Goal: Task Accomplishment & Management: Use online tool/utility

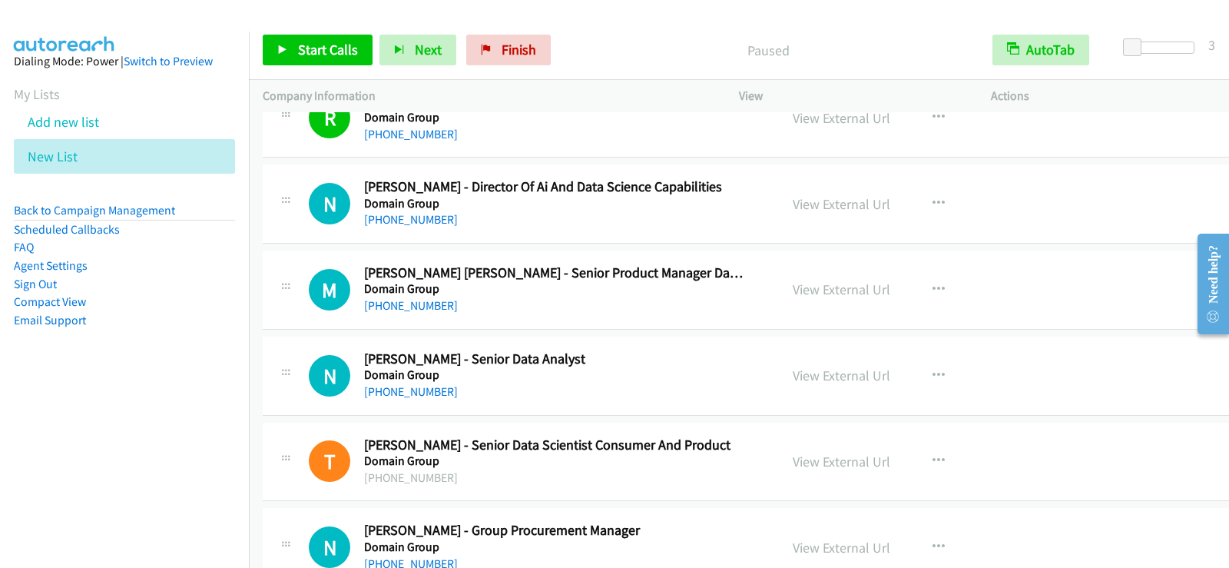
scroll to position [11213, 0]
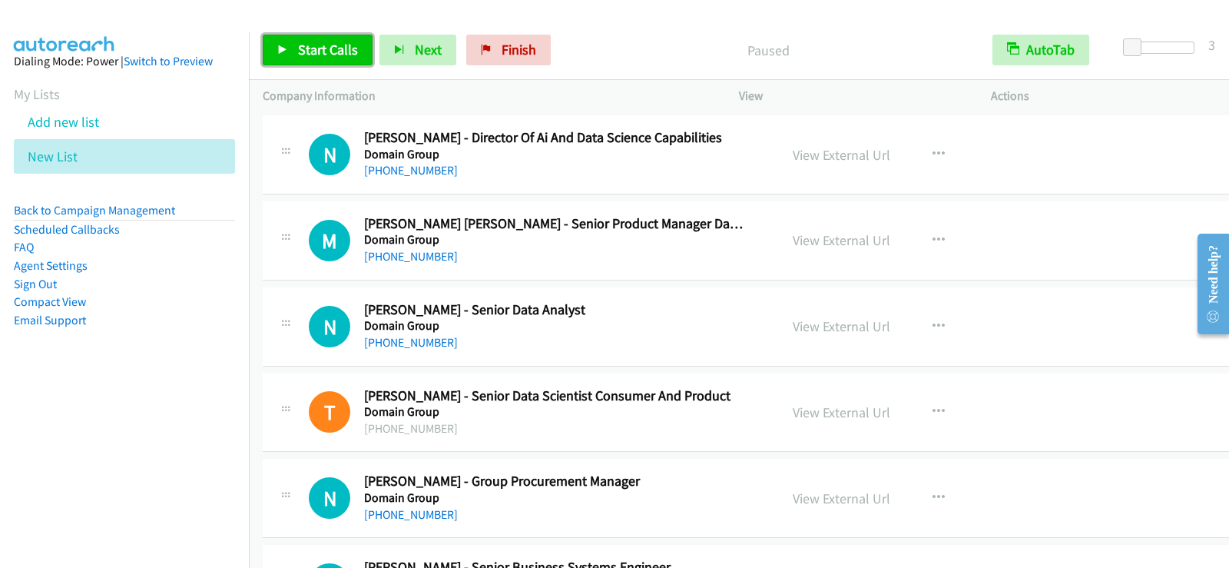
click at [329, 54] on span "Start Calls" at bounding box center [328, 50] width 60 height 18
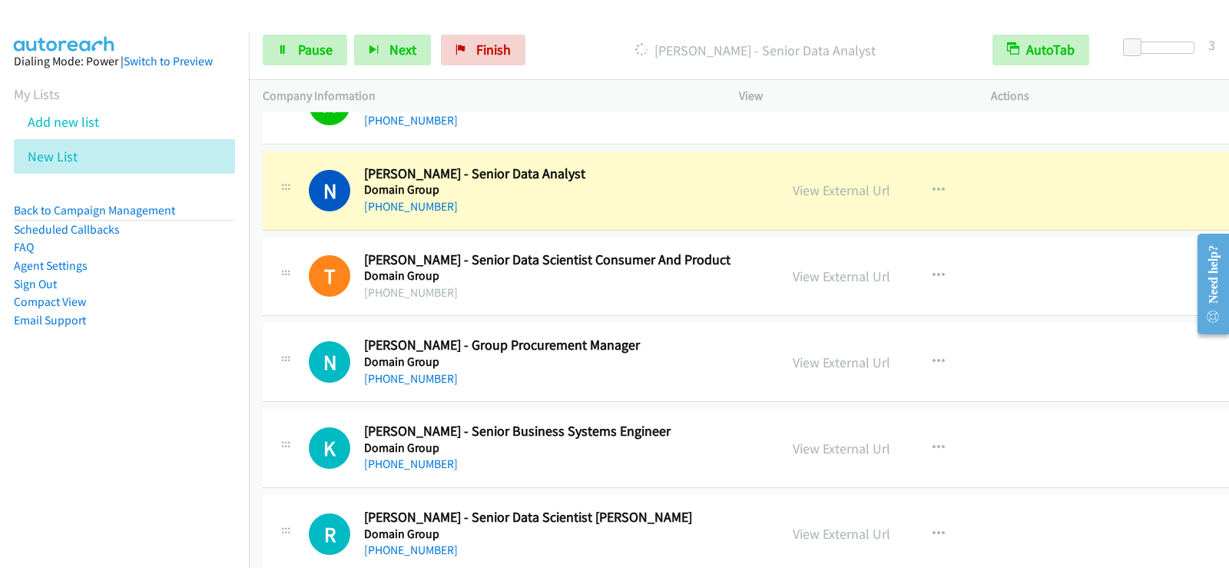
scroll to position [11367, 0]
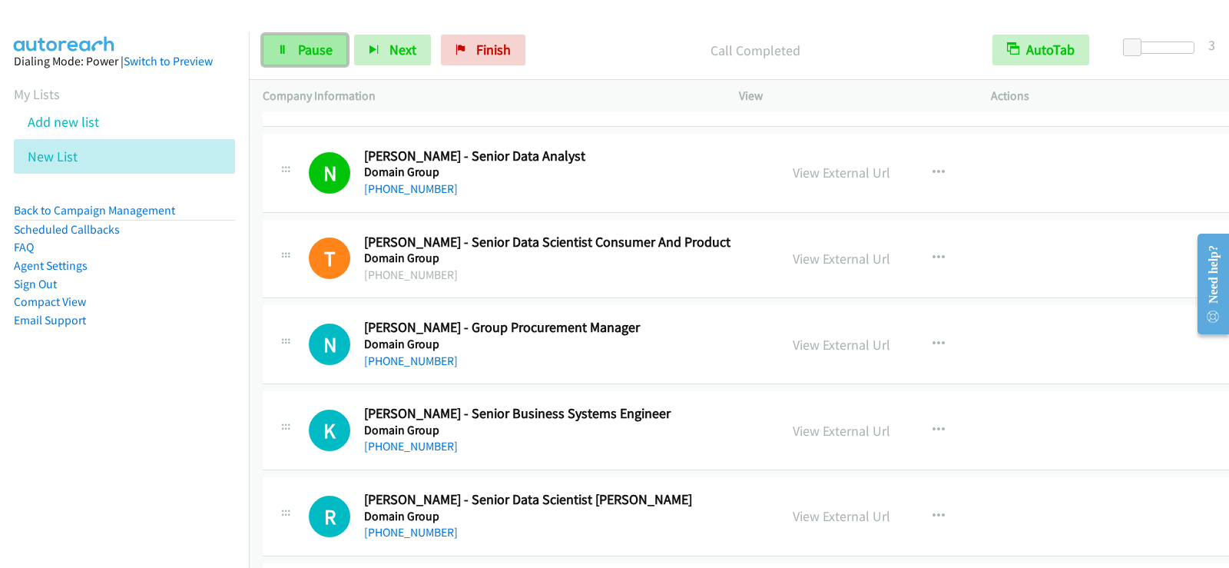
click at [333, 43] on link "Pause" at bounding box center [305, 50] width 84 height 31
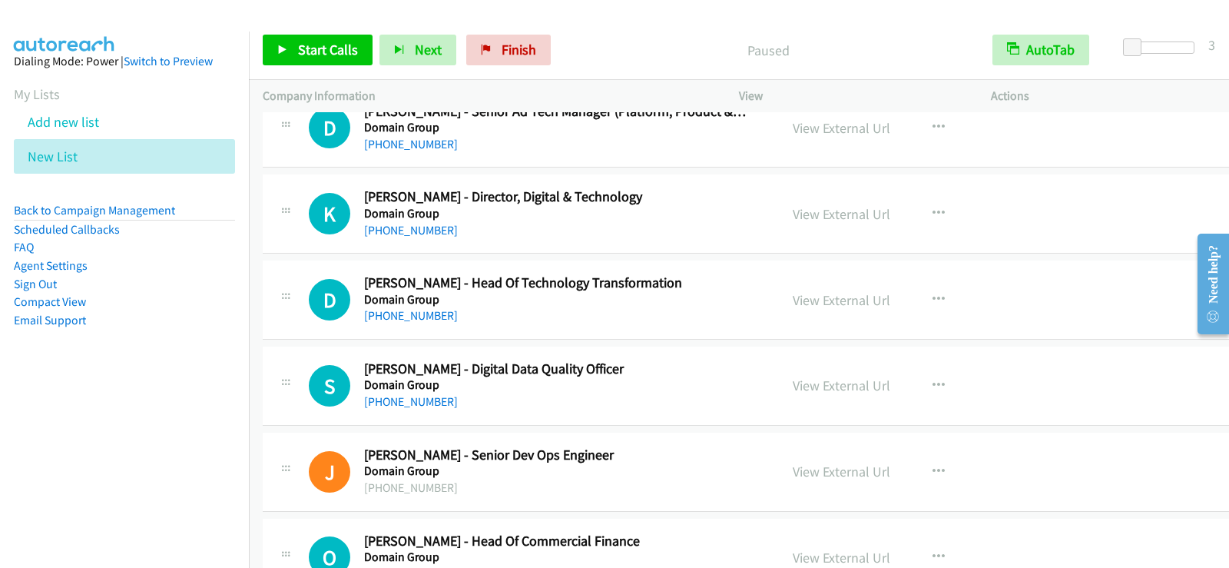
scroll to position [12519, 0]
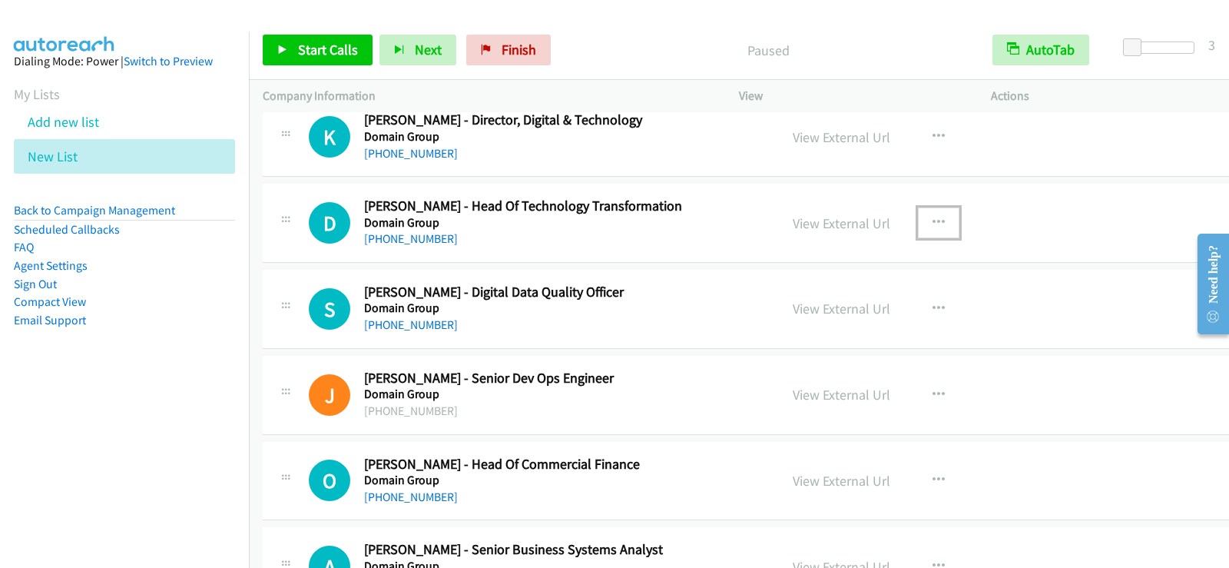
click at [932, 223] on icon "button" at bounding box center [938, 223] width 12 height 12
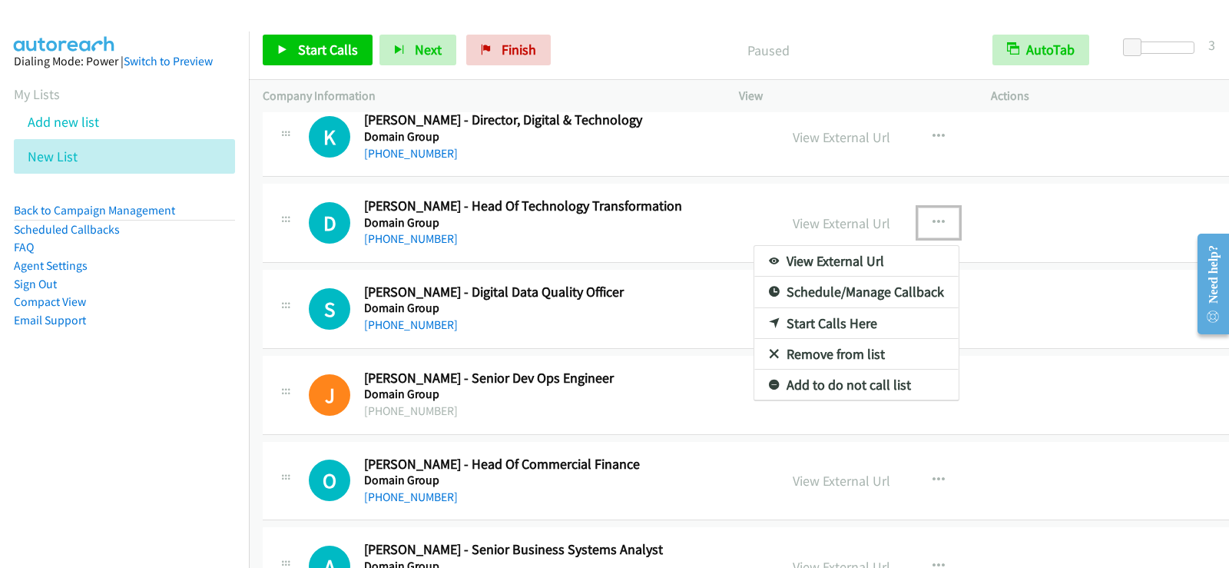
click at [825, 327] on link "Start Calls Here" at bounding box center [856, 323] width 204 height 31
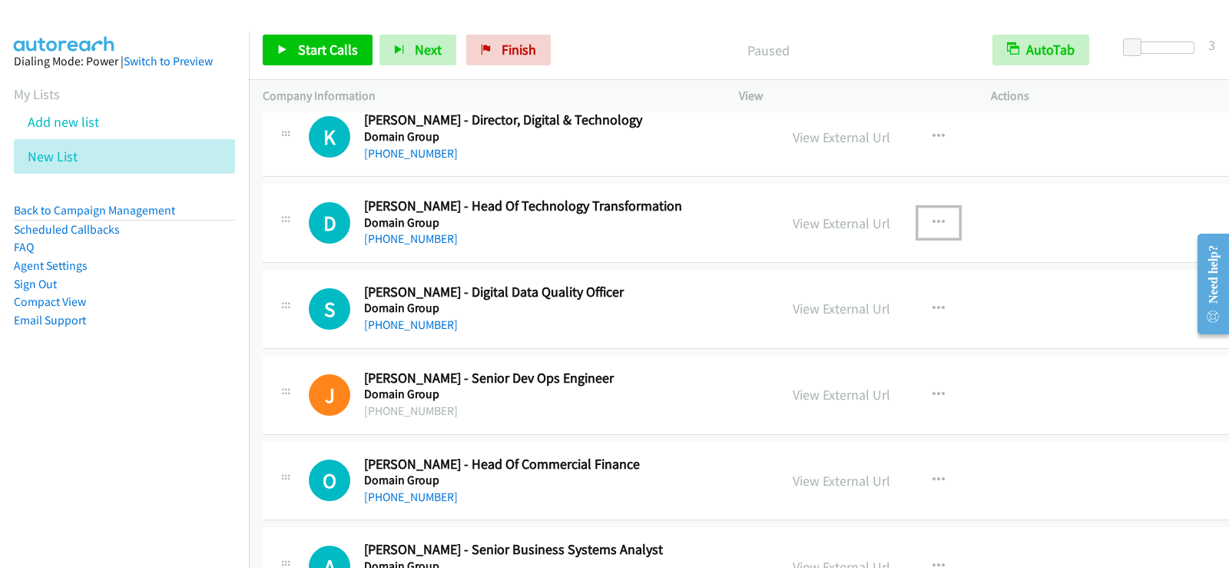
scroll to position [12596, 0]
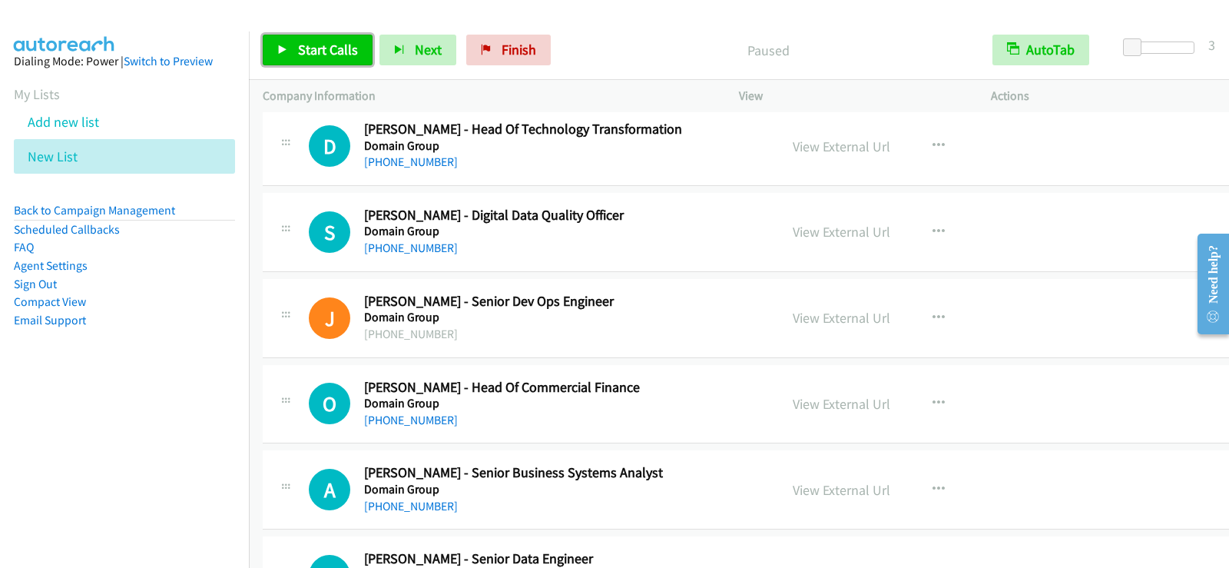
click at [341, 52] on span "Start Calls" at bounding box center [328, 50] width 60 height 18
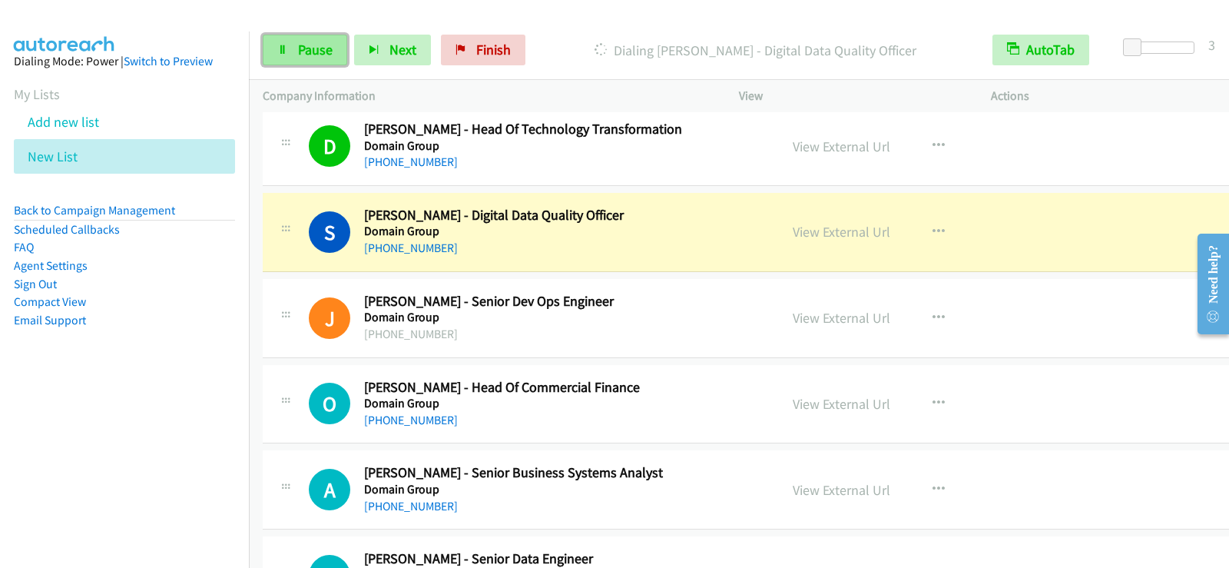
click at [309, 50] on span "Pause" at bounding box center [315, 50] width 35 height 18
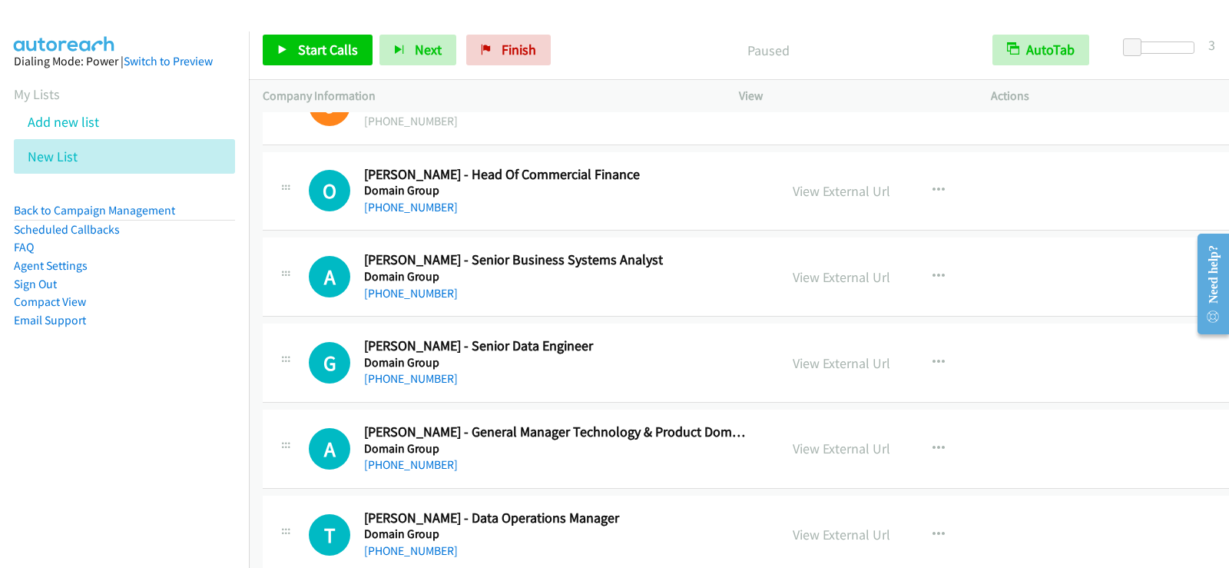
scroll to position [12826, 0]
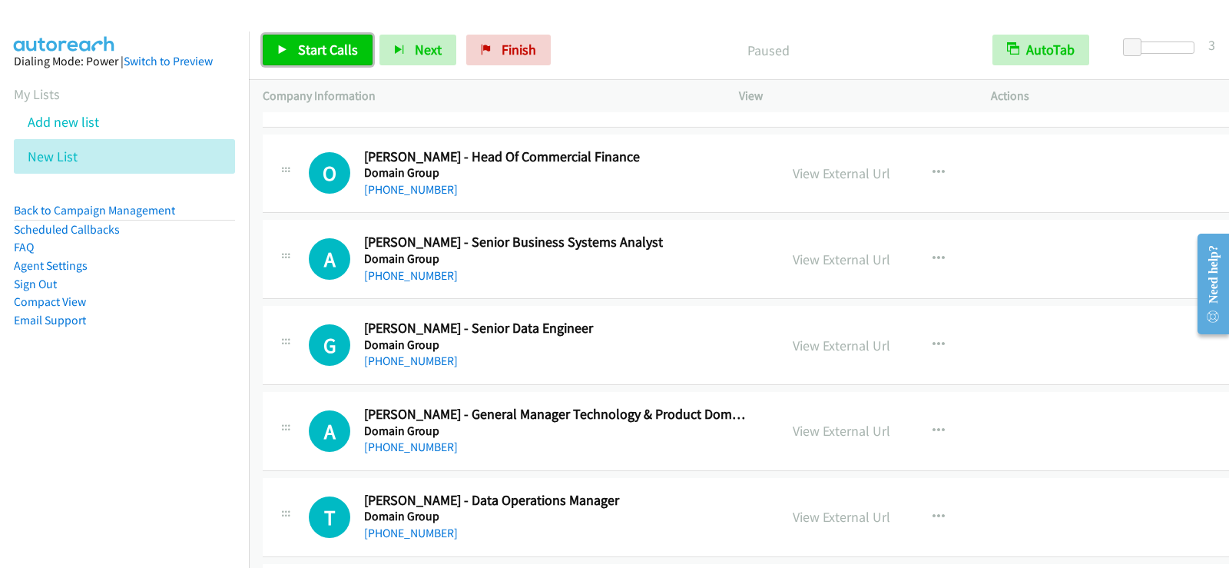
click at [315, 45] on span "Start Calls" at bounding box center [328, 50] width 60 height 18
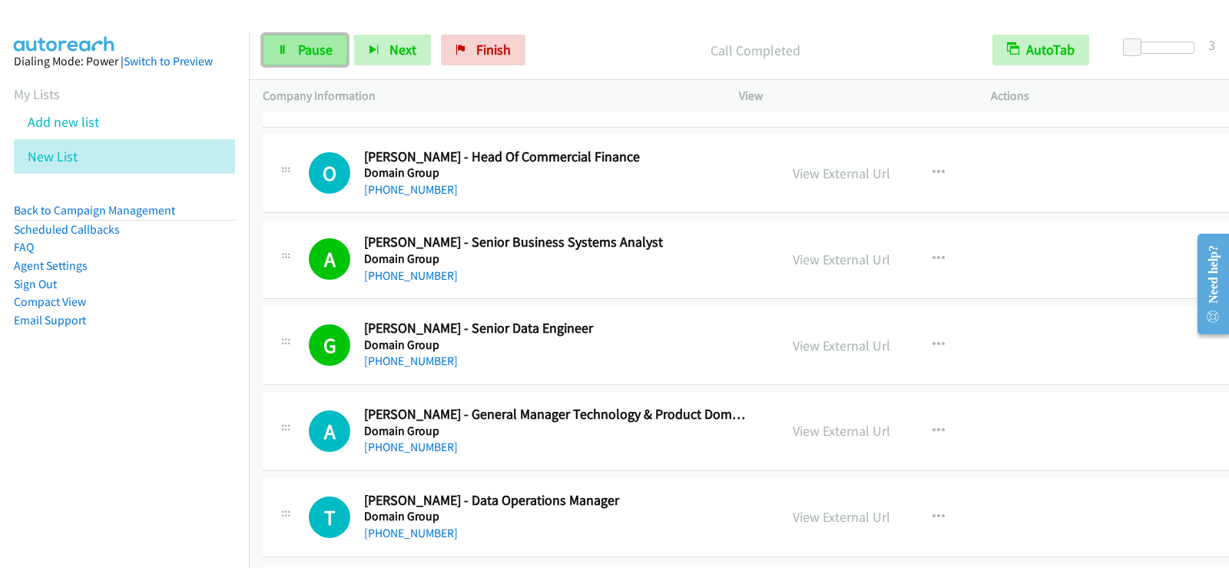
click at [342, 52] on link "Pause" at bounding box center [305, 50] width 84 height 31
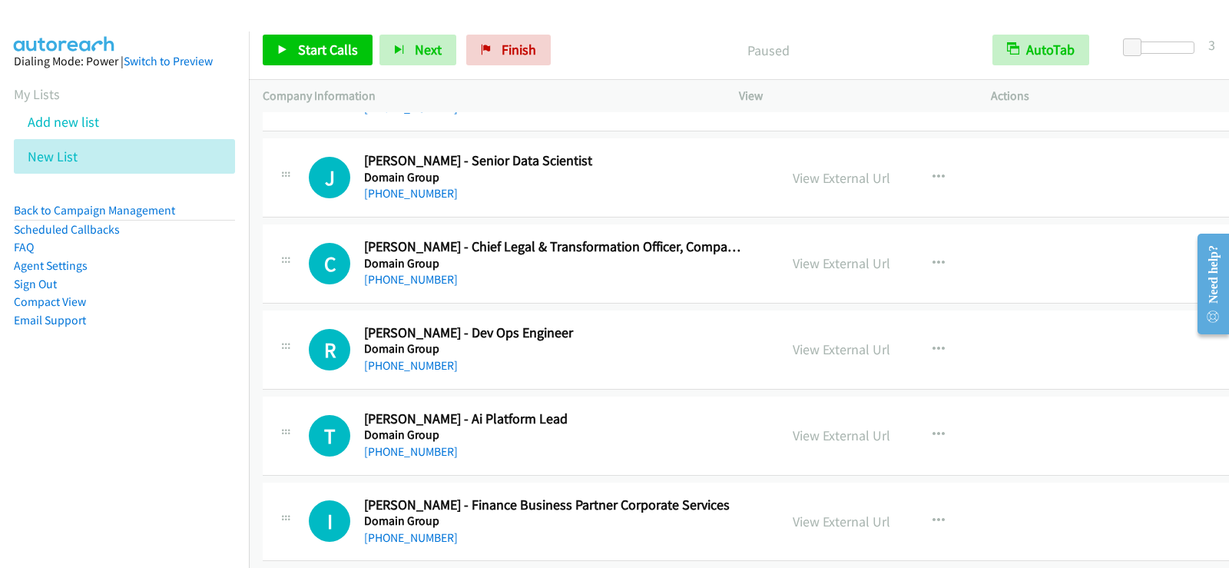
scroll to position [13441, 0]
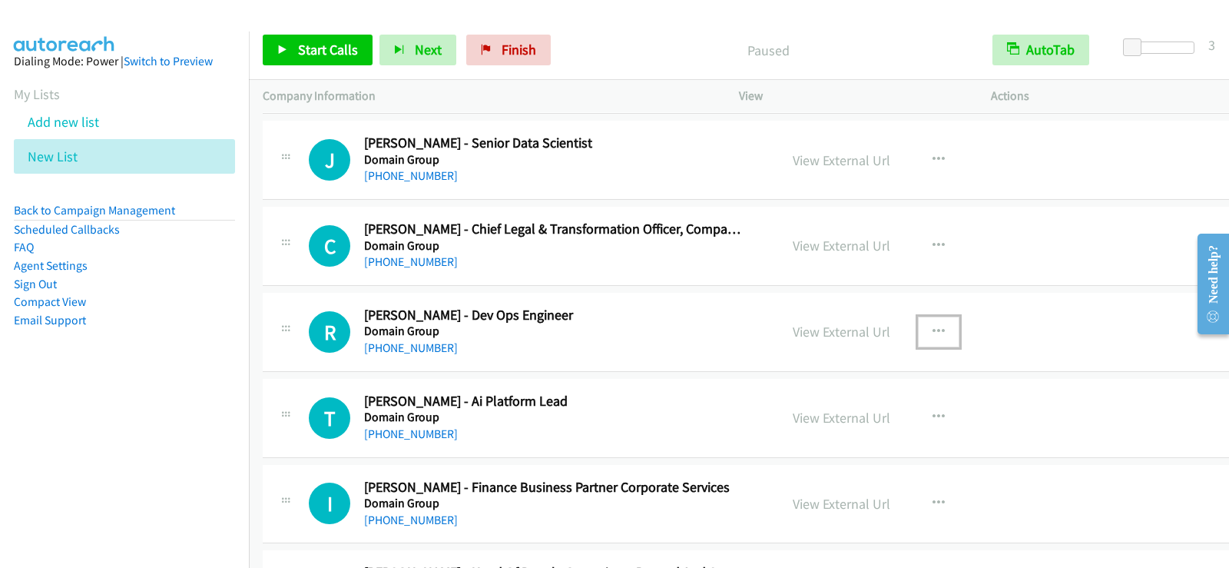
click at [932, 329] on icon "button" at bounding box center [938, 332] width 12 height 12
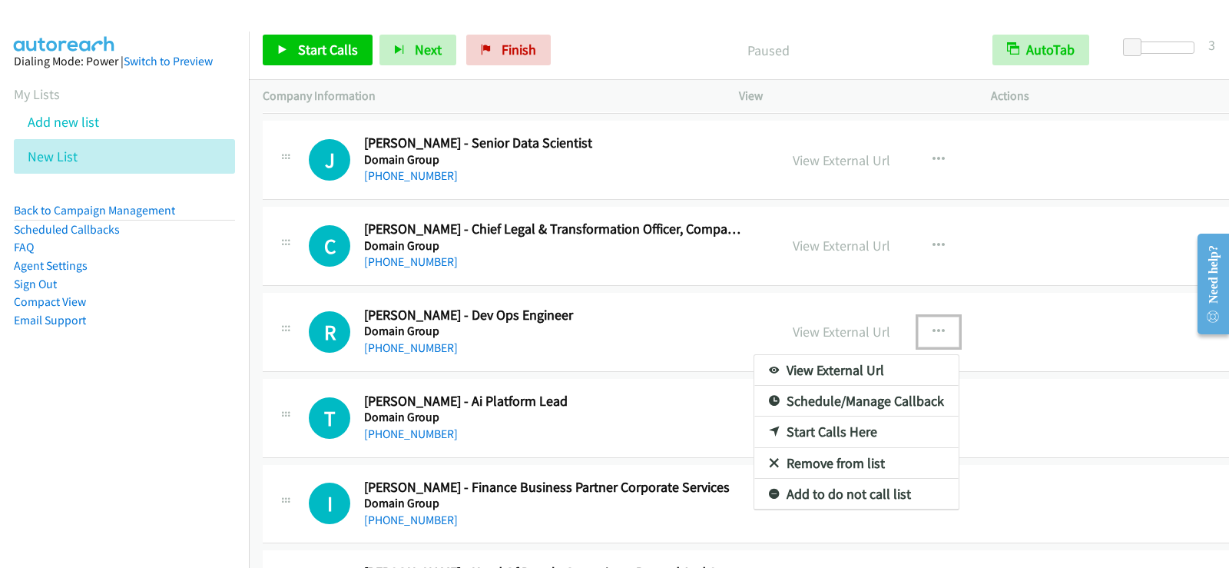
click at [789, 435] on link "Start Calls Here" at bounding box center [856, 431] width 204 height 31
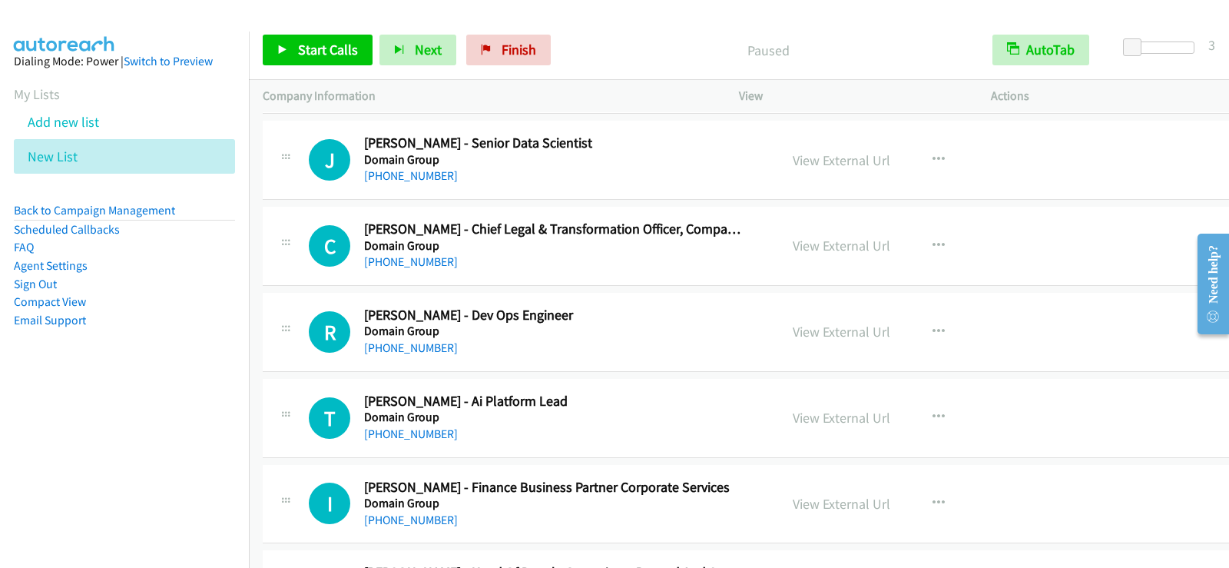
click at [349, 68] on div "Start Calls Pause Next Finish Paused AutoTab AutoTab 3" at bounding box center [739, 50] width 980 height 59
click at [352, 55] on span "Start Calls" at bounding box center [328, 50] width 60 height 18
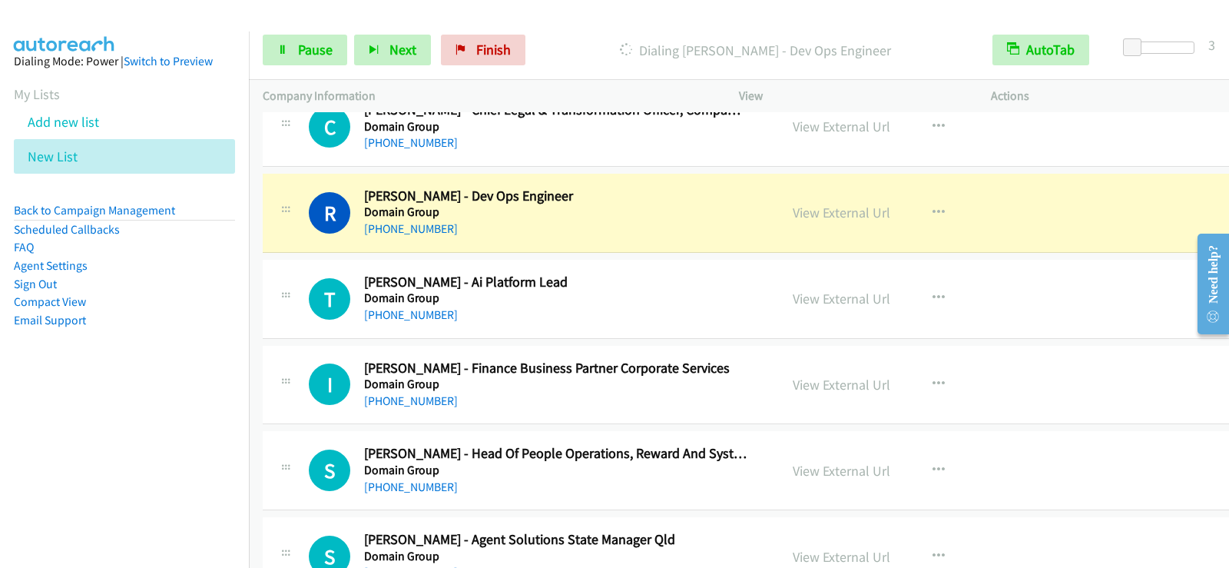
scroll to position [13594, 0]
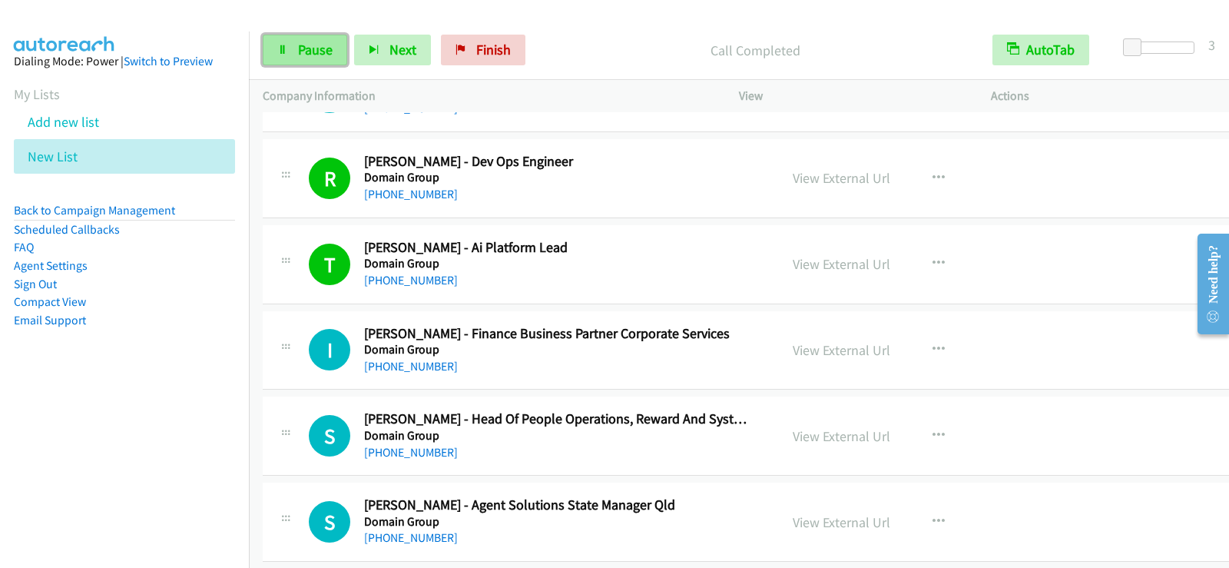
click at [317, 45] on span "Pause" at bounding box center [315, 50] width 35 height 18
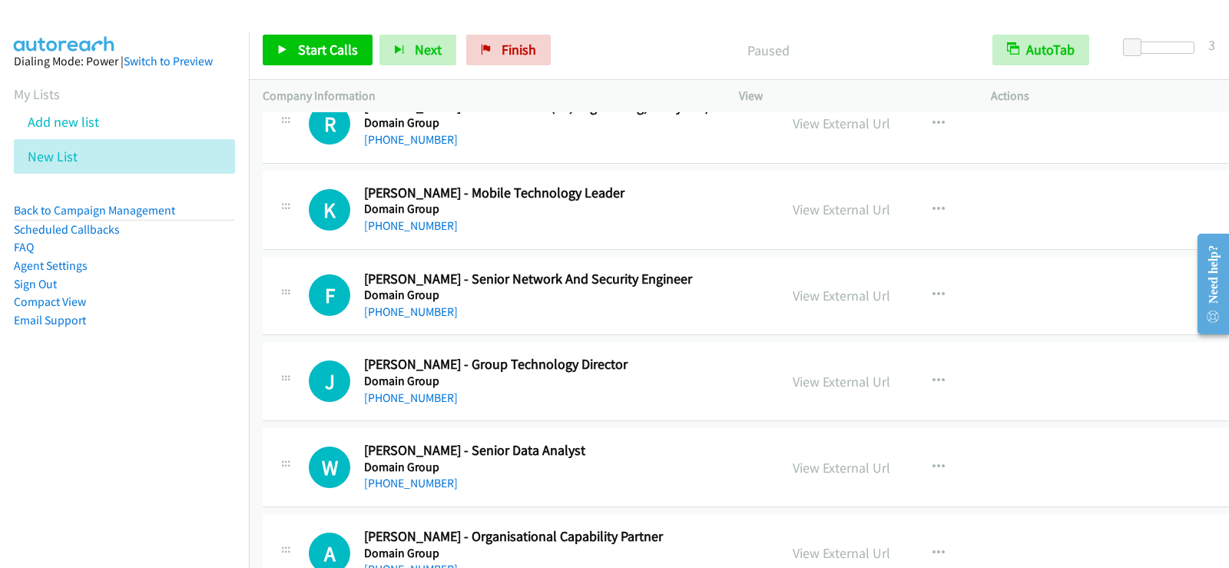
scroll to position [14132, 0]
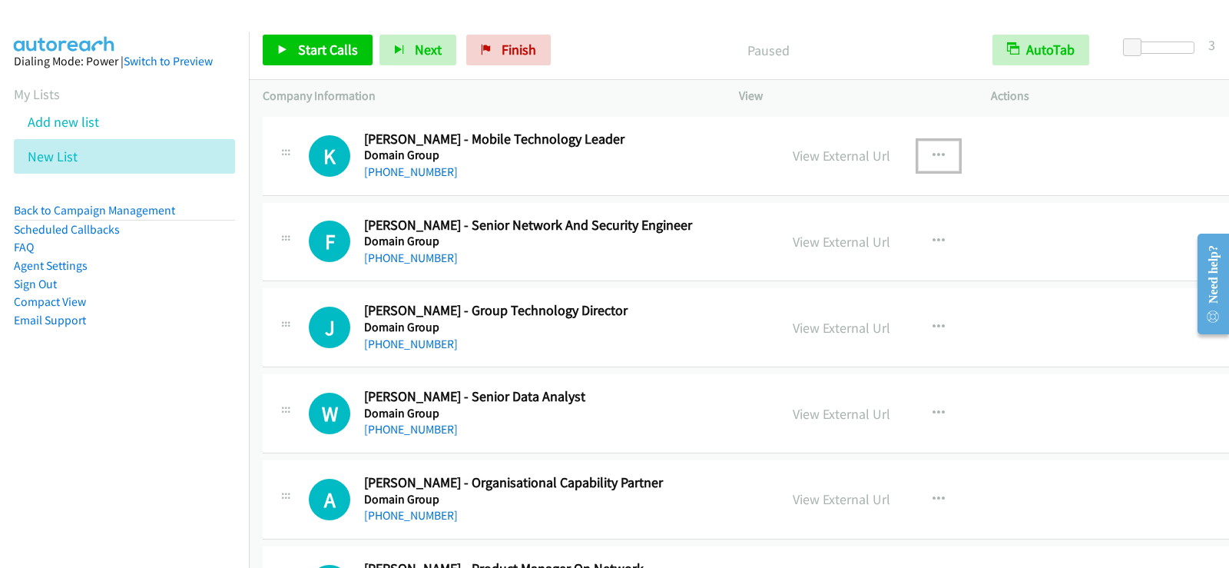
drag, startPoint x: 919, startPoint y: 153, endPoint x: 900, endPoint y: 168, distance: 24.0
click at [932, 154] on icon "button" at bounding box center [938, 156] width 12 height 12
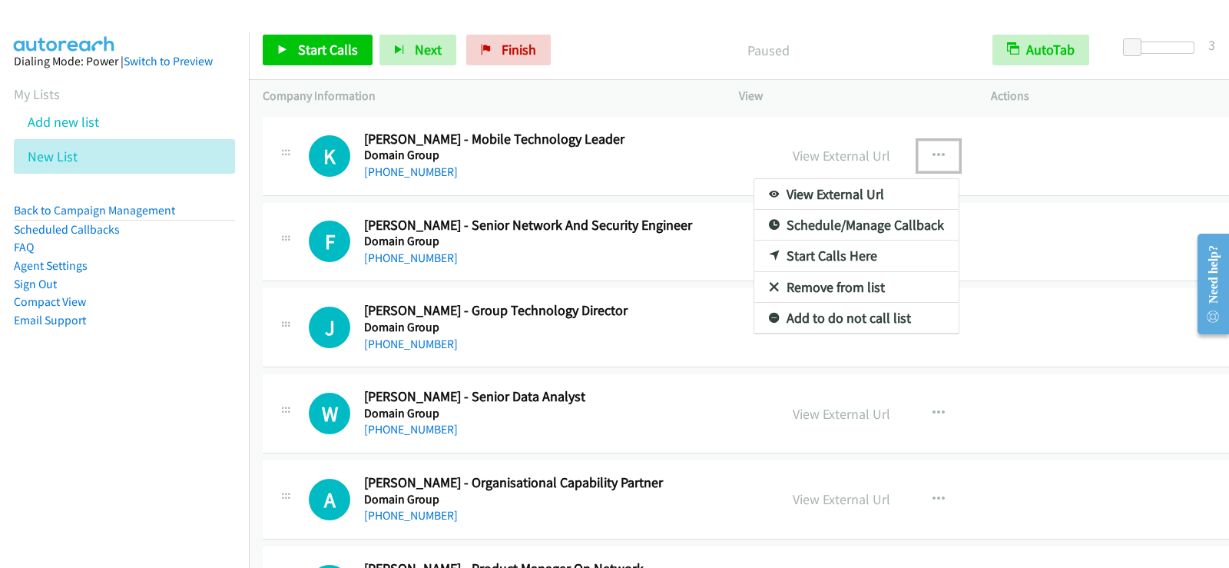
click at [826, 249] on link "Start Calls Here" at bounding box center [856, 255] width 204 height 31
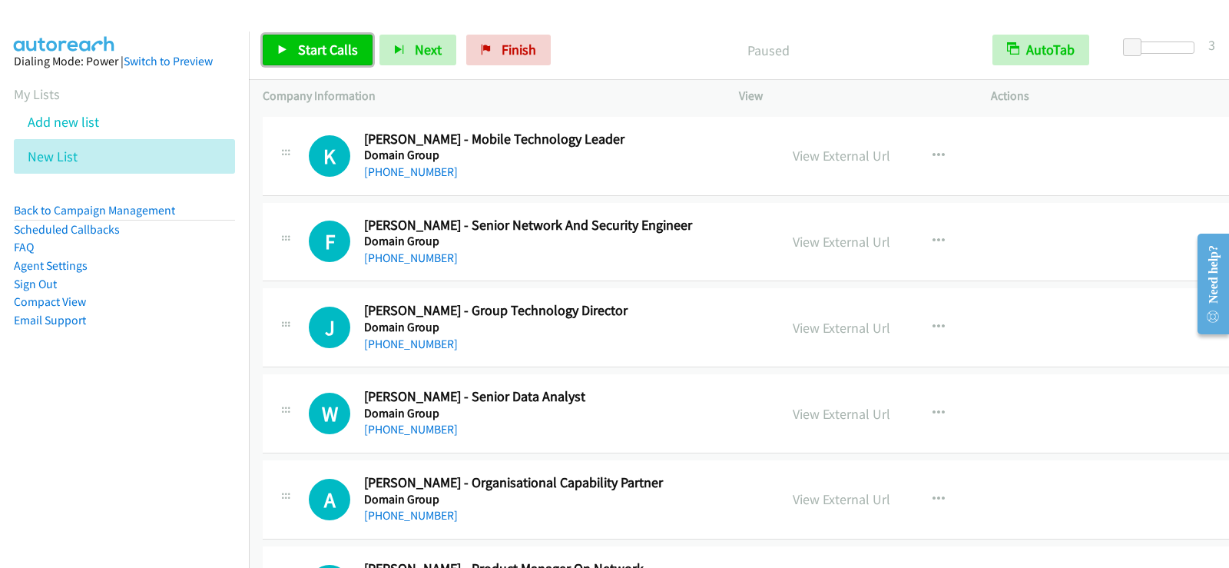
click at [330, 54] on span "Start Calls" at bounding box center [328, 50] width 60 height 18
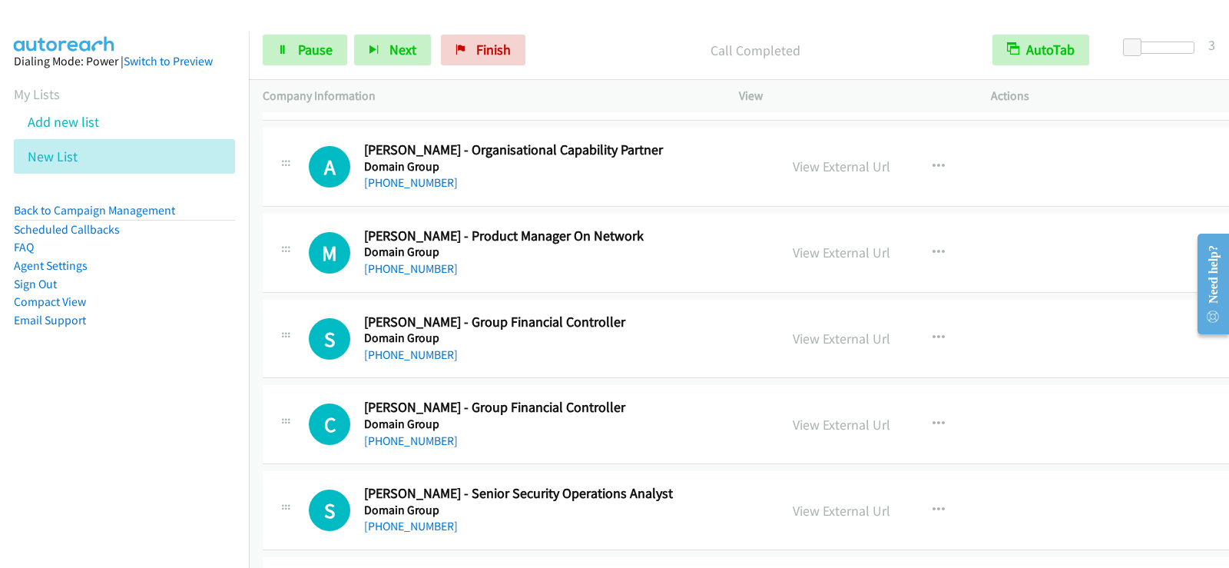
scroll to position [14439, 0]
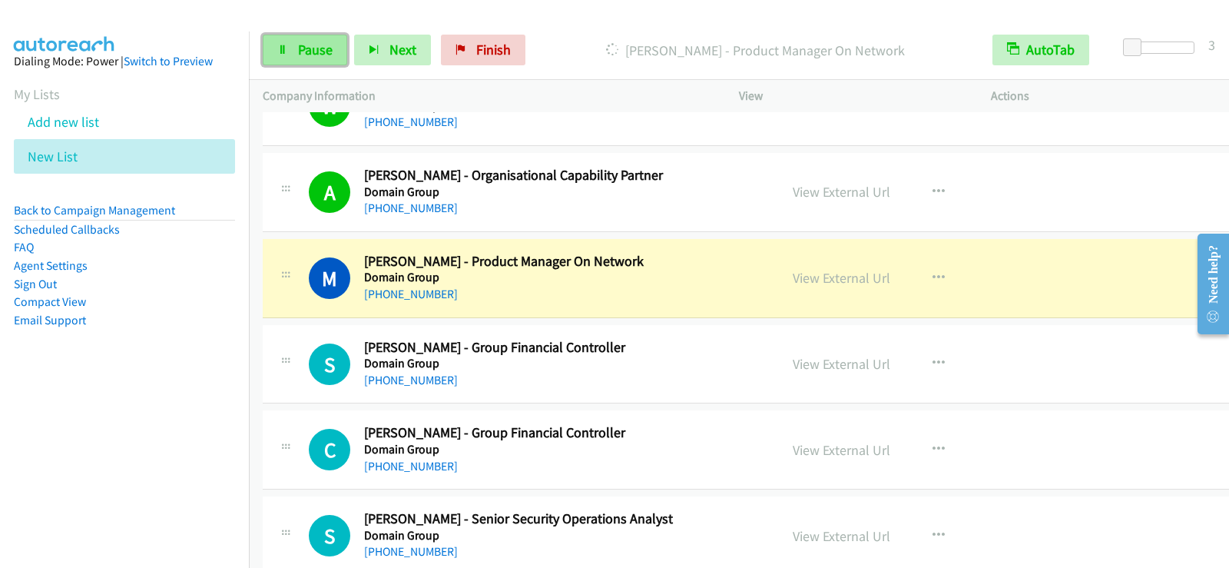
click at [337, 48] on link "Pause" at bounding box center [305, 50] width 84 height 31
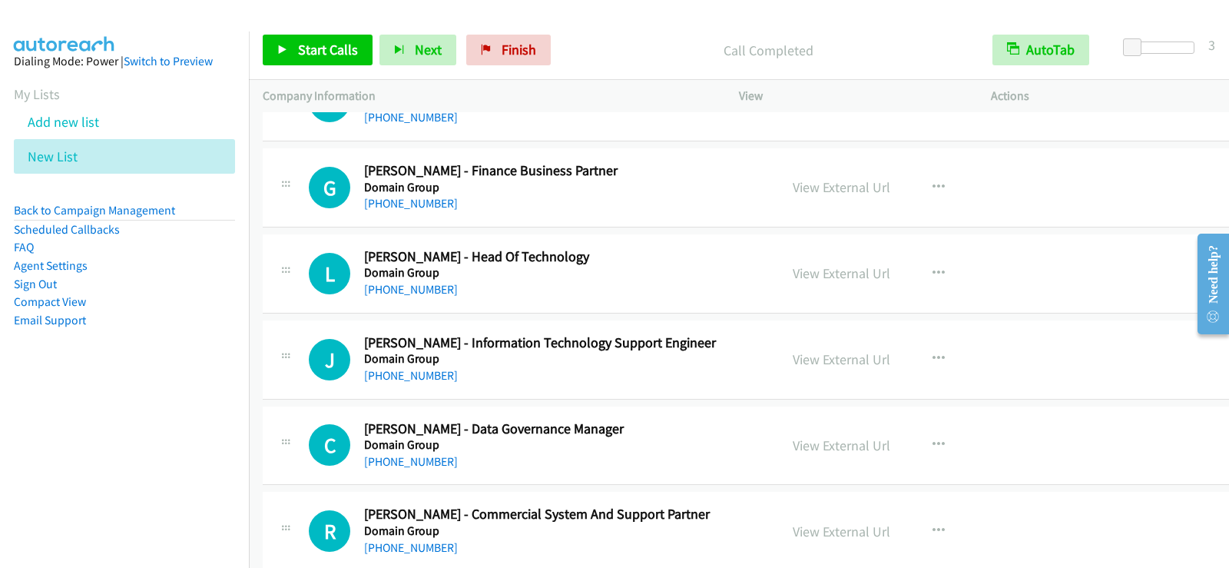
scroll to position [14900, 0]
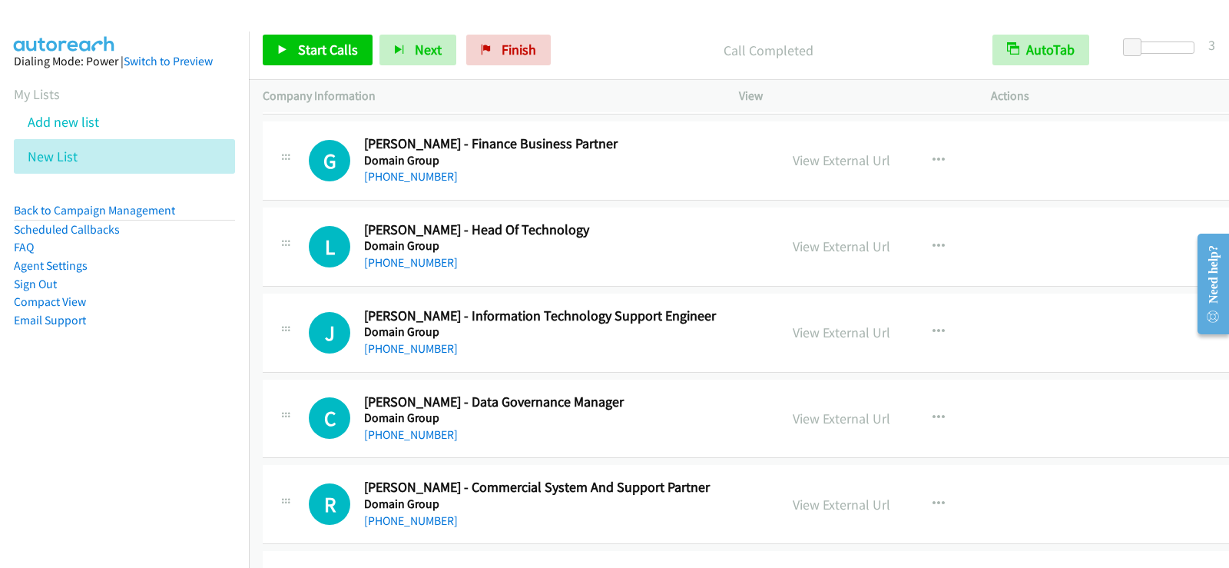
click at [647, 280] on div "L Callback Scheduled [PERSON_NAME] - Head Of Technology Domain Group [GEOGRAPHI…" at bounding box center [751, 246] width 977 height 79
click at [932, 246] on icon "button" at bounding box center [938, 246] width 12 height 12
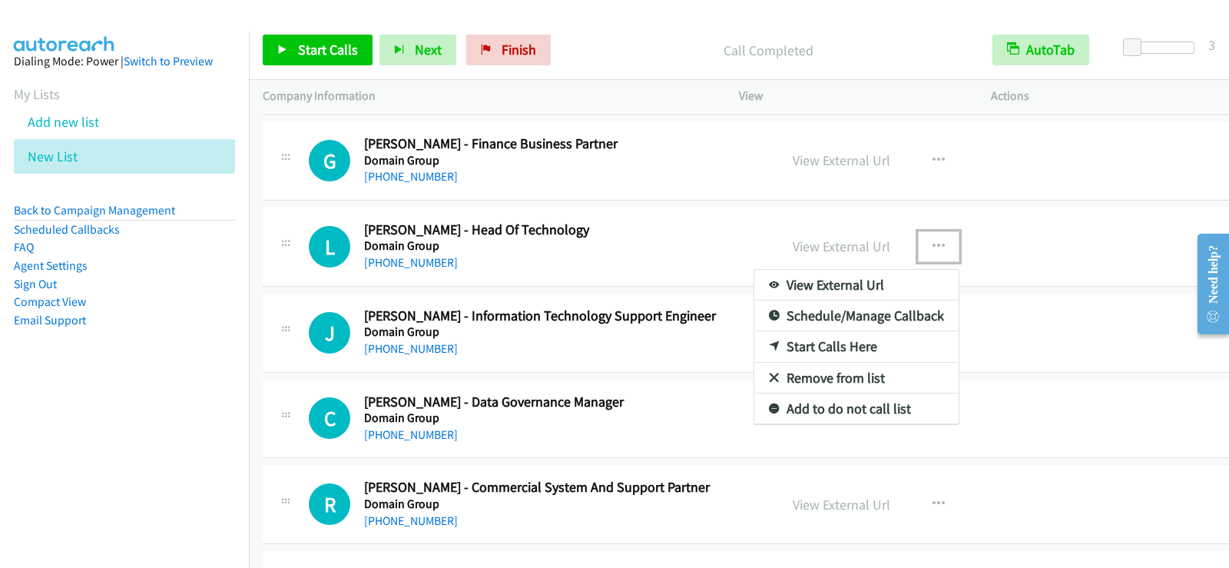
click at [822, 339] on link "Start Calls Here" at bounding box center [856, 346] width 204 height 31
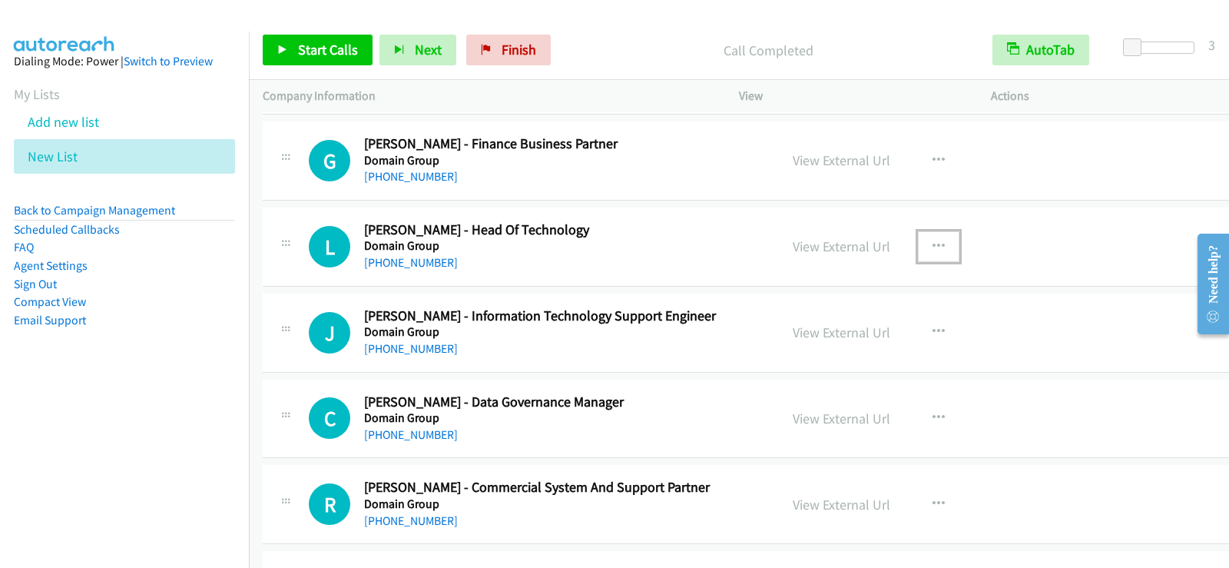
scroll to position [14977, 0]
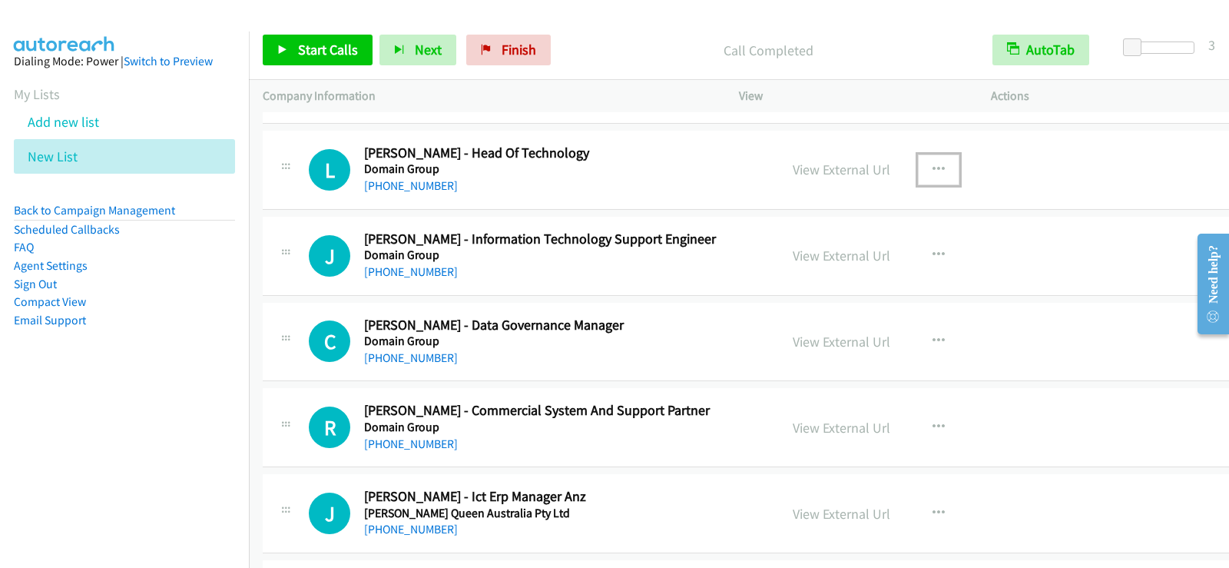
click at [932, 164] on icon "button" at bounding box center [938, 170] width 12 height 12
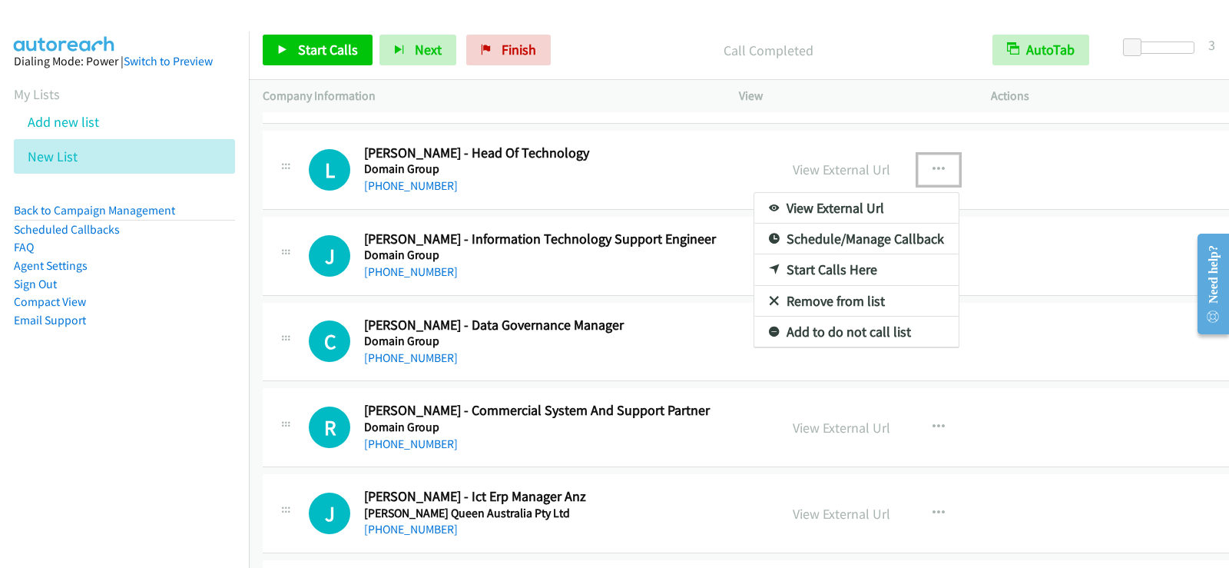
click at [822, 266] on link "Start Calls Here" at bounding box center [856, 269] width 204 height 31
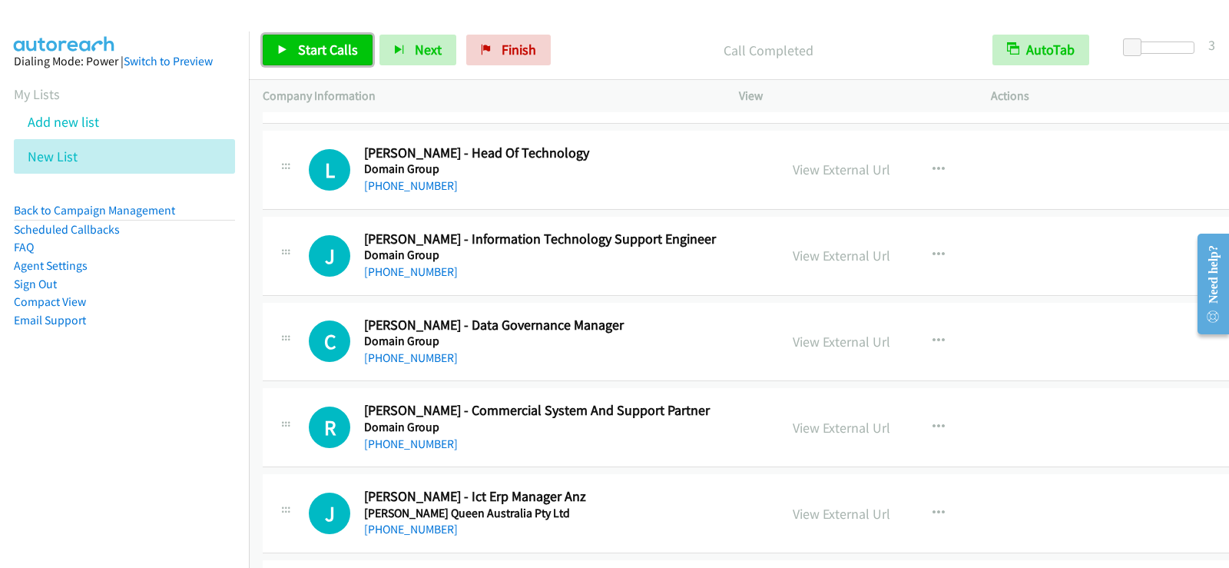
click at [330, 44] on span "Start Calls" at bounding box center [328, 50] width 60 height 18
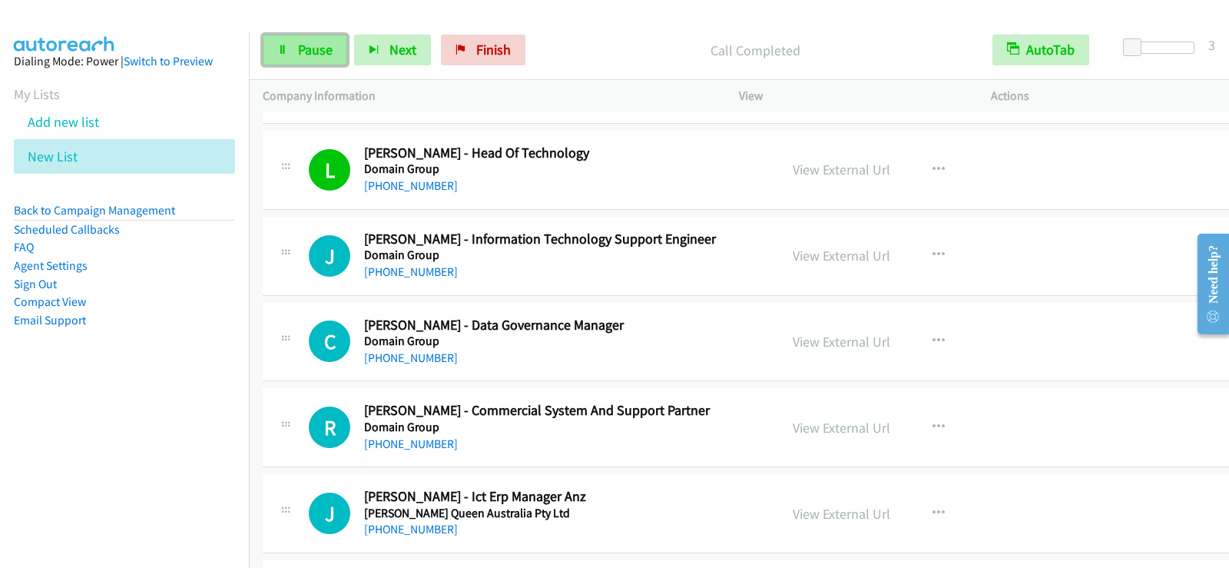
click at [307, 44] on span "Pause" at bounding box center [315, 50] width 35 height 18
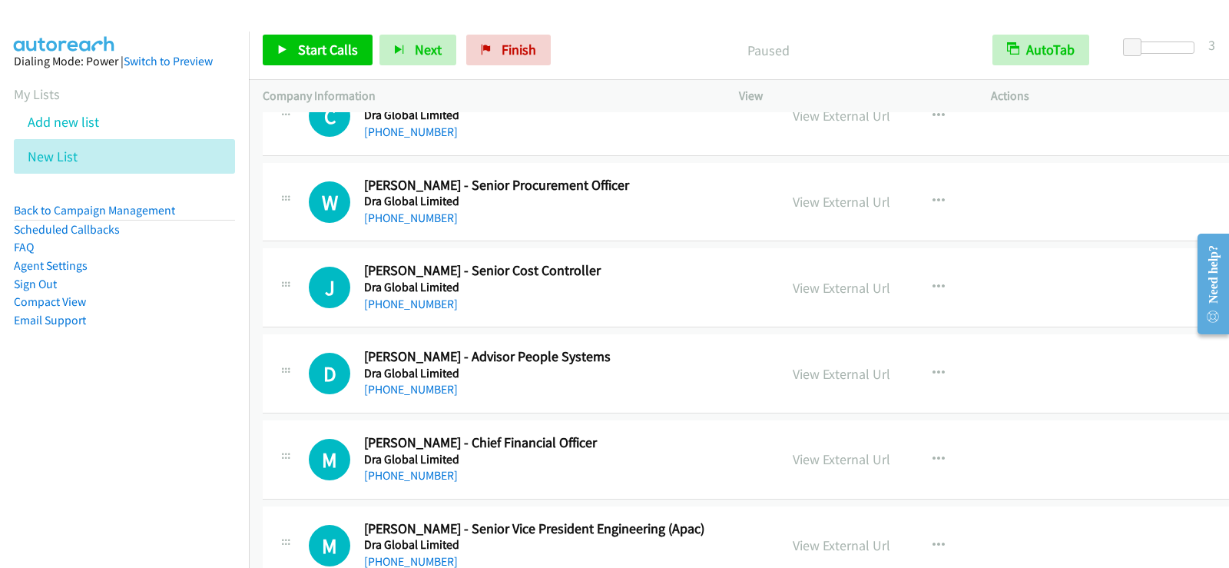
scroll to position [15898, 0]
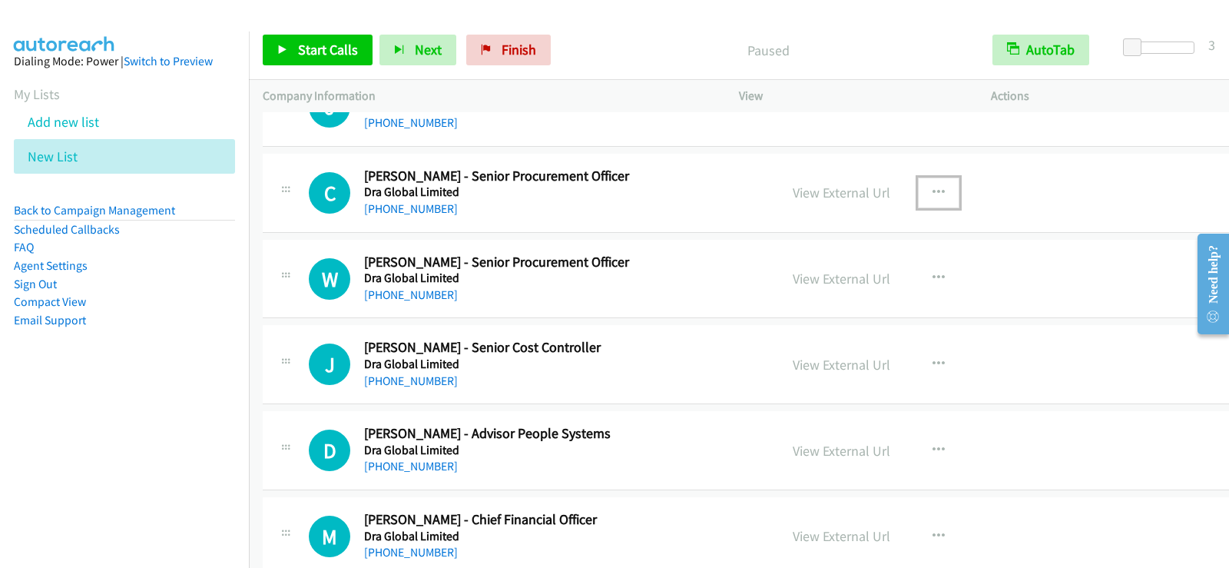
click at [932, 192] on icon "button" at bounding box center [938, 193] width 12 height 12
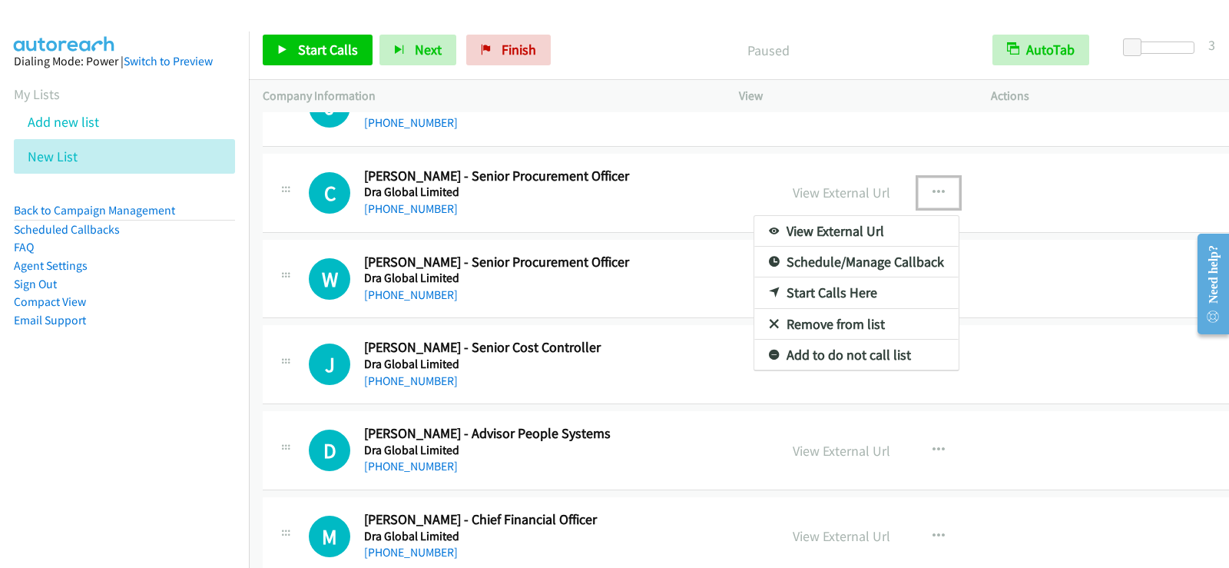
click at [840, 291] on link "Start Calls Here" at bounding box center [856, 292] width 204 height 31
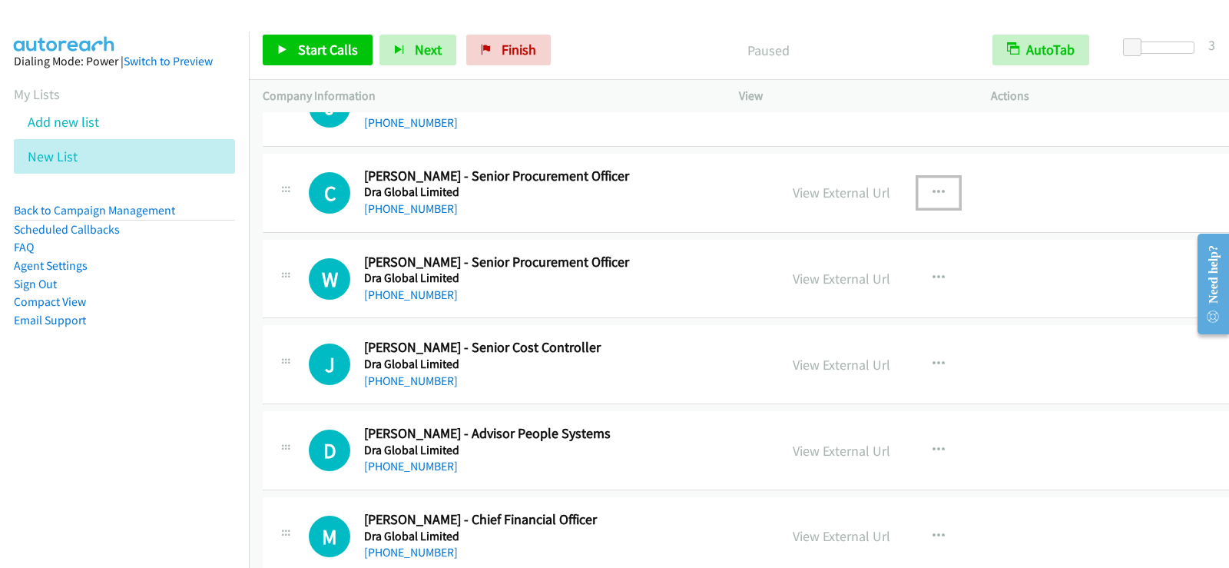
scroll to position [15929, 0]
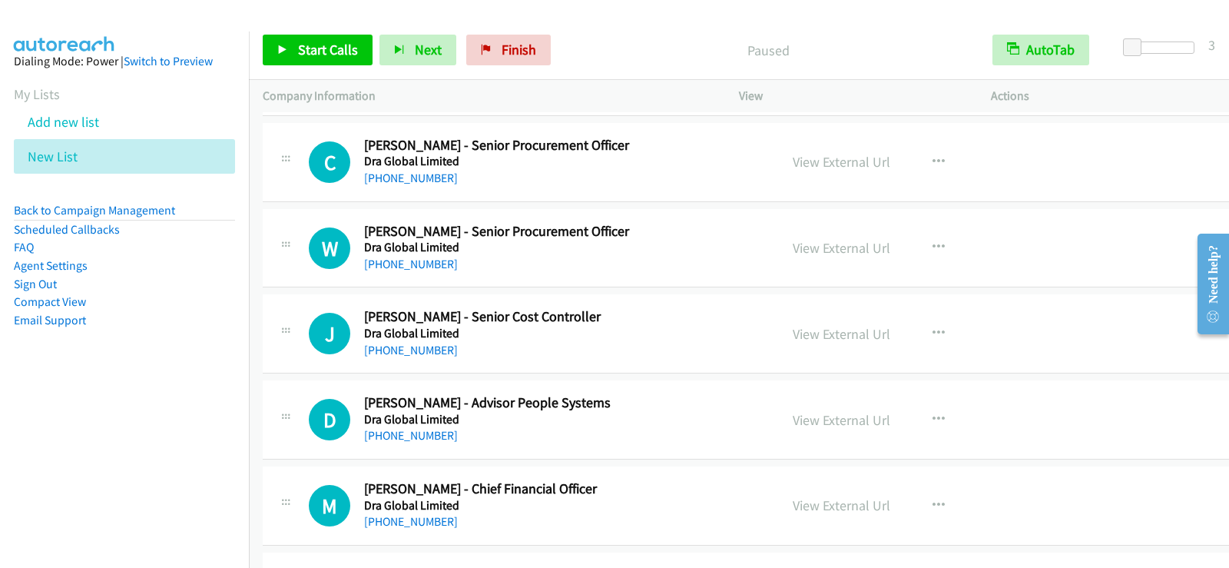
click at [330, 66] on div "Start Calls Pause Next Finish Paused AutoTab AutoTab 3" at bounding box center [739, 50] width 980 height 59
click at [320, 38] on link "Start Calls" at bounding box center [318, 50] width 110 height 31
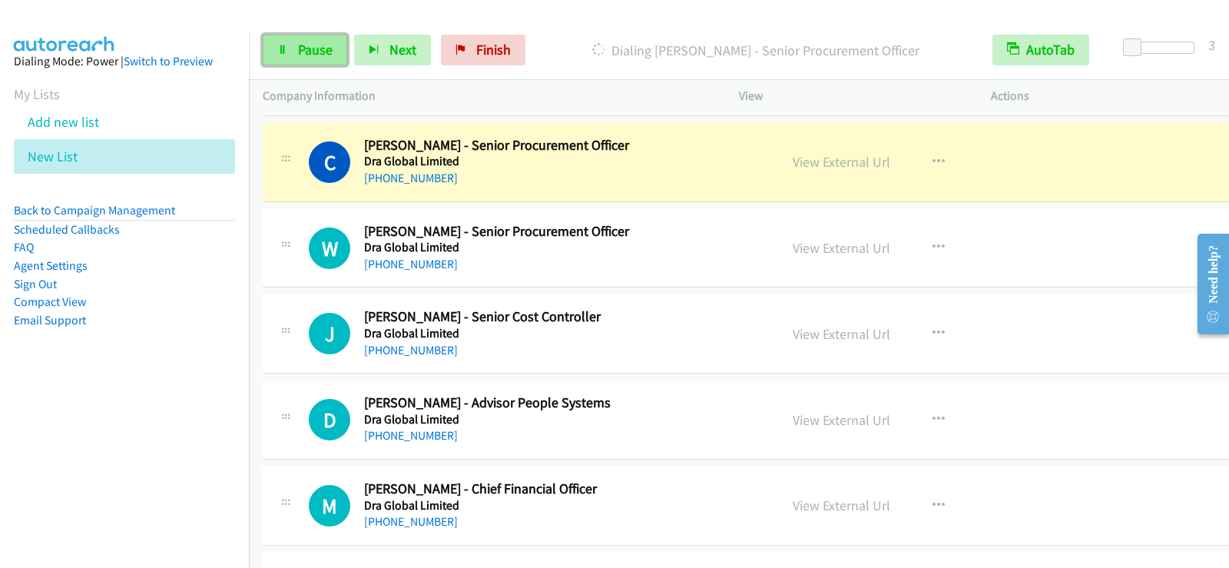
drag, startPoint x: 302, startPoint y: 59, endPoint x: 308, endPoint y: 65, distance: 8.7
click at [302, 59] on link "Pause" at bounding box center [305, 50] width 84 height 31
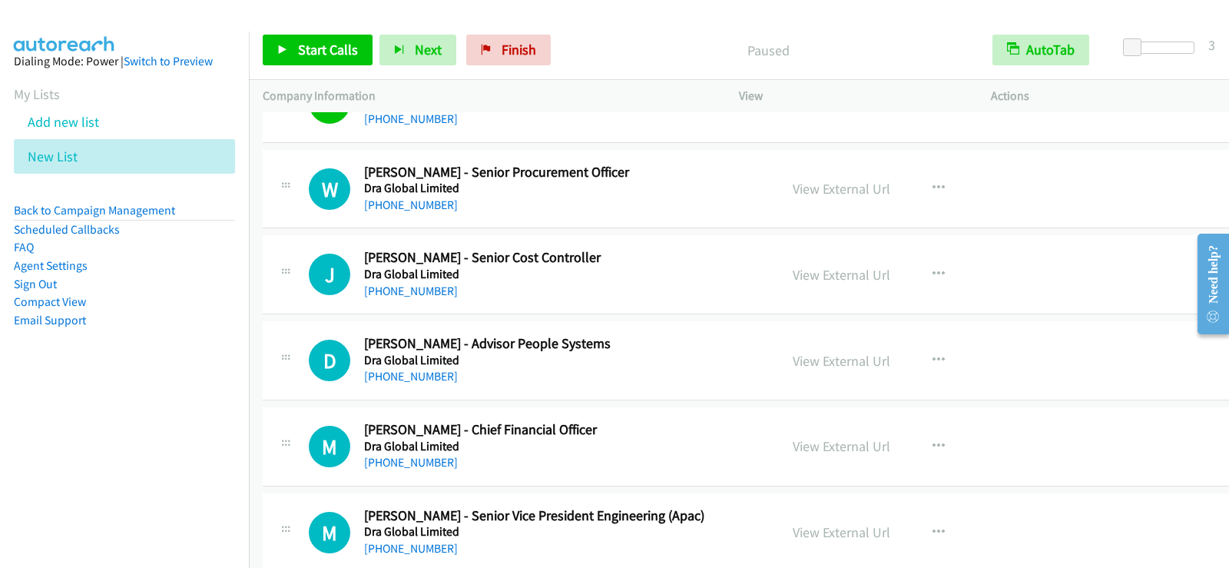
scroll to position [16006, 0]
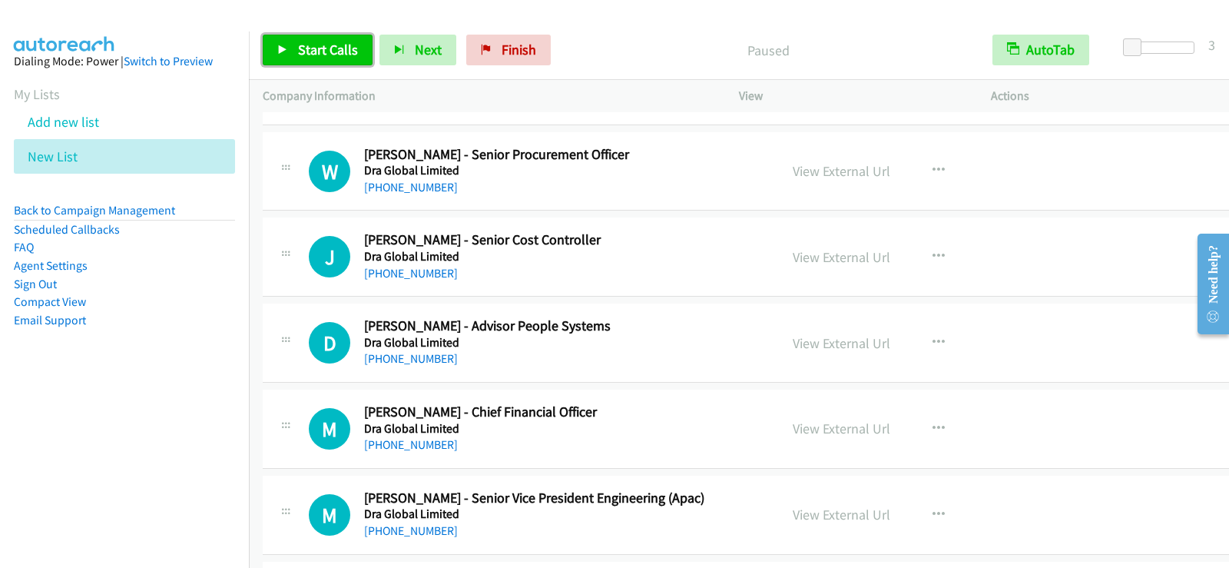
click at [280, 41] on link "Start Calls" at bounding box center [318, 50] width 110 height 31
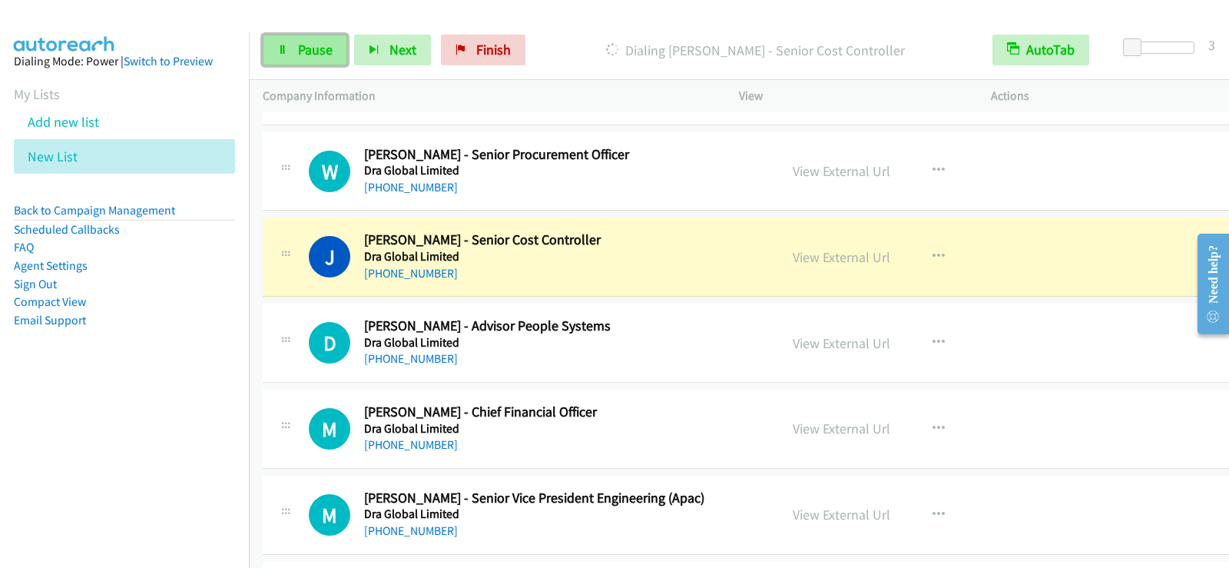
click at [323, 52] on span "Pause" at bounding box center [315, 50] width 35 height 18
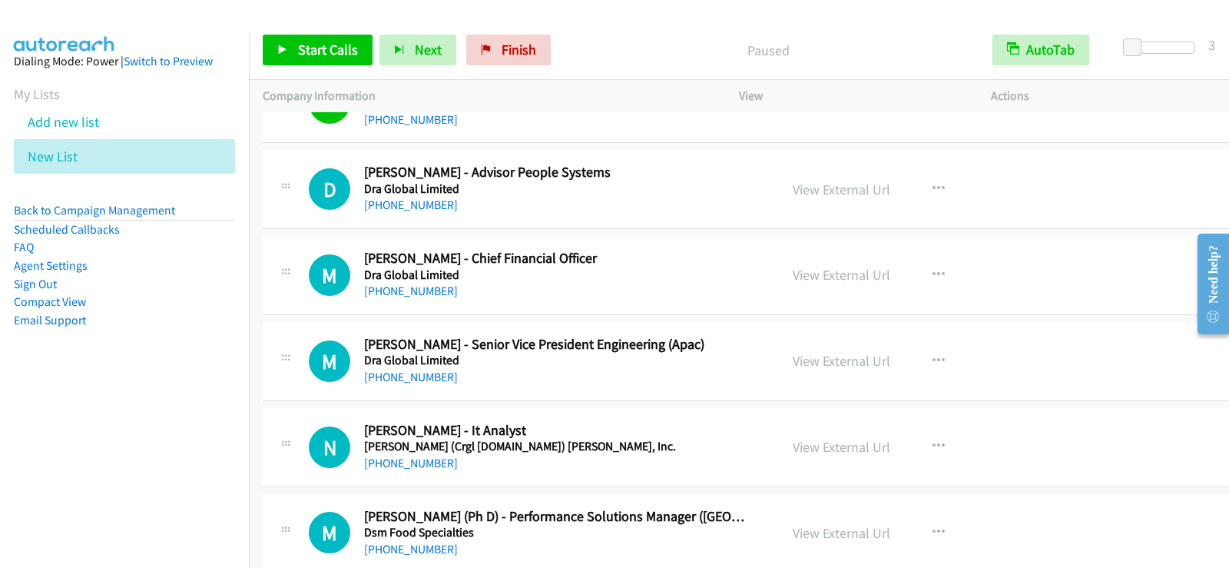
scroll to position [16190, 0]
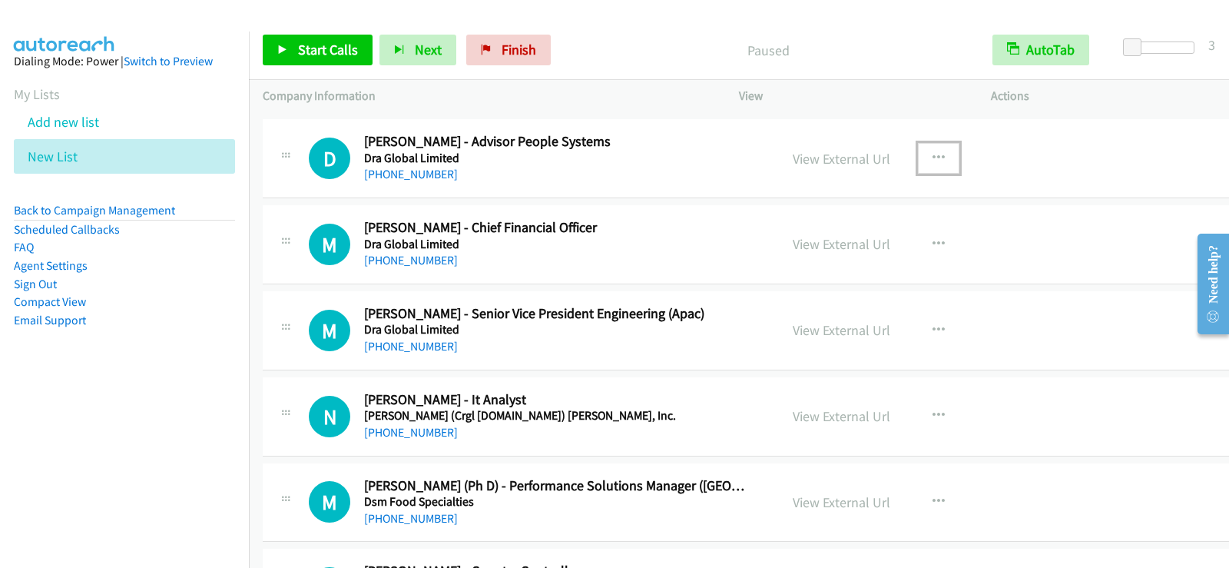
click at [932, 155] on icon "button" at bounding box center [938, 158] width 12 height 12
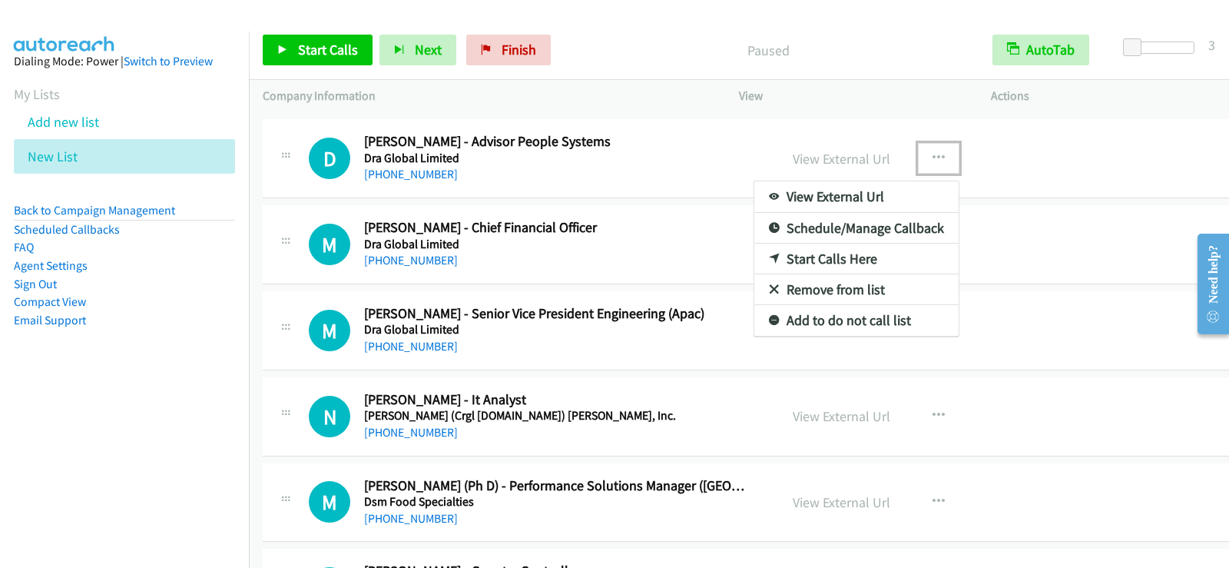
click at [837, 253] on link "Start Calls Here" at bounding box center [856, 258] width 204 height 31
